Goal: Feedback & Contribution: Submit feedback/report problem

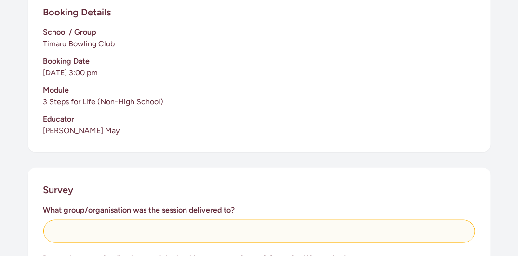
scroll to position [338, 0]
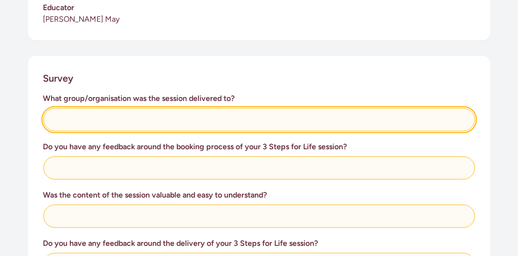
click at [56, 117] on input "text" at bounding box center [259, 119] width 432 height 23
type input "Members of our bowling club"
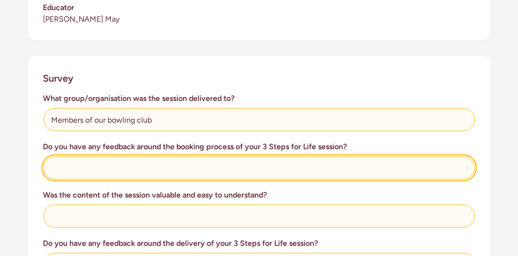
click at [56, 165] on input "text" at bounding box center [259, 167] width 432 height 23
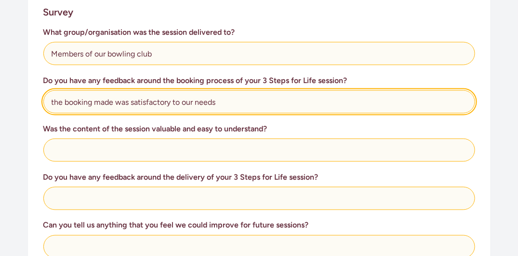
scroll to position [434, 0]
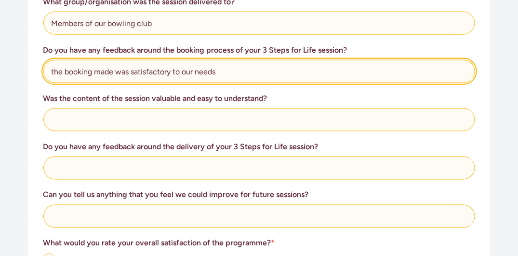
type input "the booking made was satisfactory to our needs"
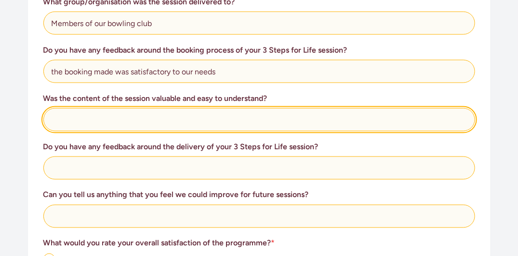
click at [65, 122] on input "text" at bounding box center [259, 119] width 432 height 23
type input "very informative and easy to understand"
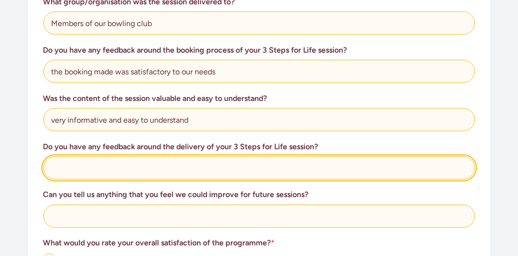
click at [54, 169] on input "text" at bounding box center [259, 167] width 432 height 23
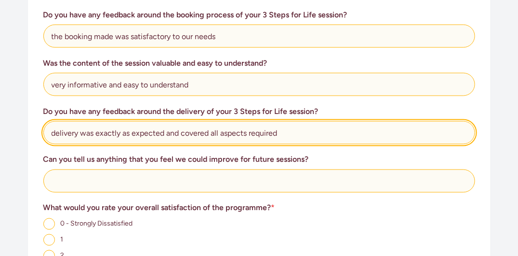
scroll to position [482, 0]
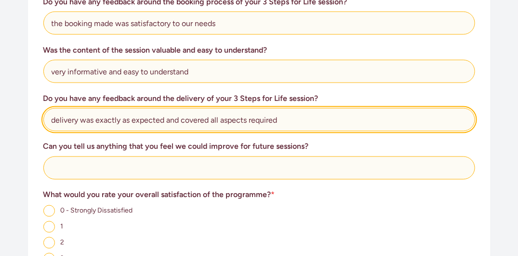
type input "delivery was exactly as expected and covered all aspects required"
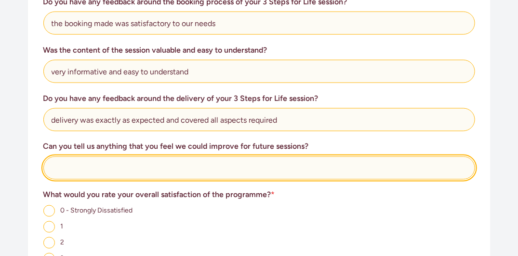
click at [58, 169] on input "text" at bounding box center [259, 167] width 432 height 23
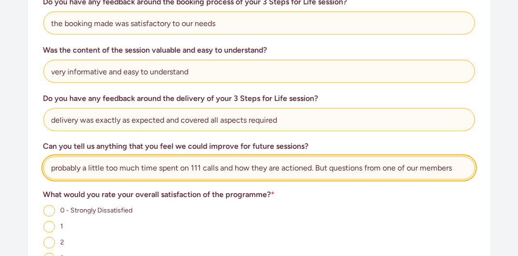
drag, startPoint x: 328, startPoint y: 168, endPoint x: 377, endPoint y: 166, distance: 48.2
click at [335, 170] on input "probably a little too much time spent on 111 calls and how they are actioned. B…" at bounding box center [259, 167] width 432 height 23
click at [456, 168] on input "probably a little too much time spent on 111 calls and how they are actioned. B…" at bounding box center [259, 167] width 432 height 23
type input "probably a little too much time spent on 111 calls and how they are actioned. B…"
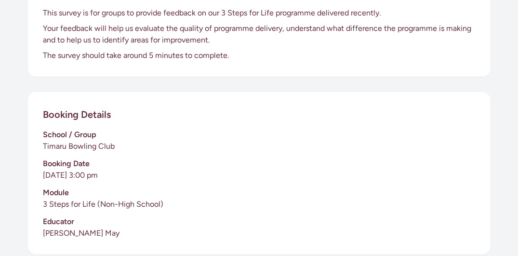
scroll to position [96, 0]
